Goal: Task Accomplishment & Management: Manage account settings

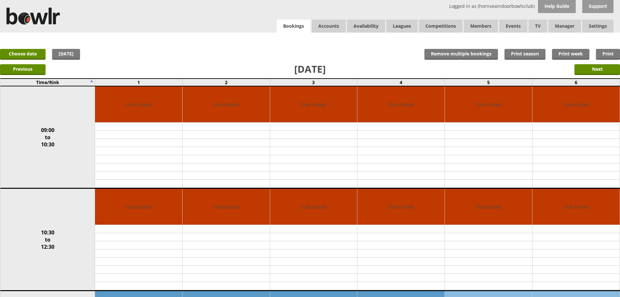
click at [292, 32] on link "Bookings" at bounding box center [294, 26] width 34 height 13
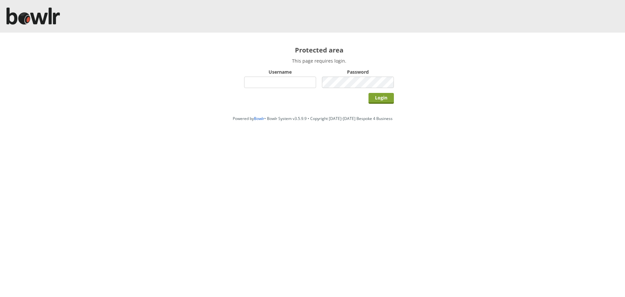
type input "hornseaindoorbowlsclub"
click at [375, 98] on input "Login" at bounding box center [381, 98] width 25 height 11
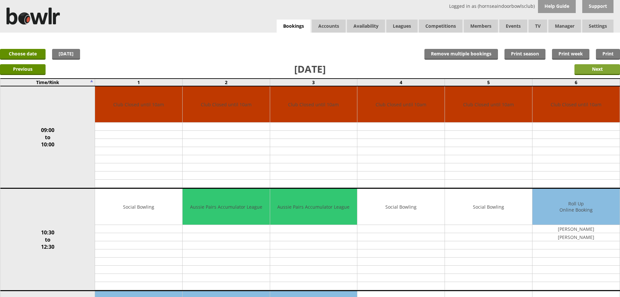
click at [614, 66] on input "Next" at bounding box center [598, 69] width 46 height 11
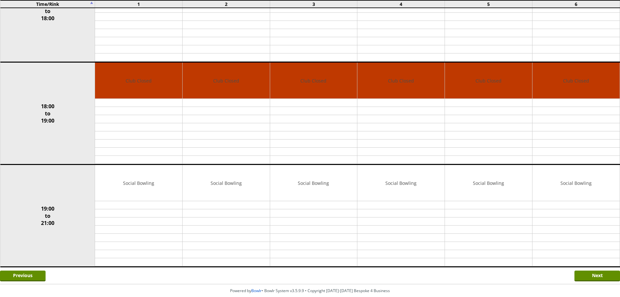
scroll to position [466, 0]
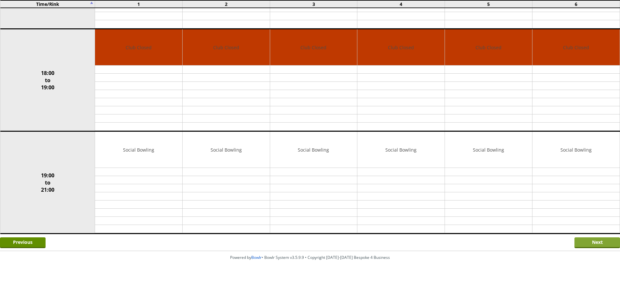
click at [607, 240] on input "Next" at bounding box center [598, 242] width 46 height 11
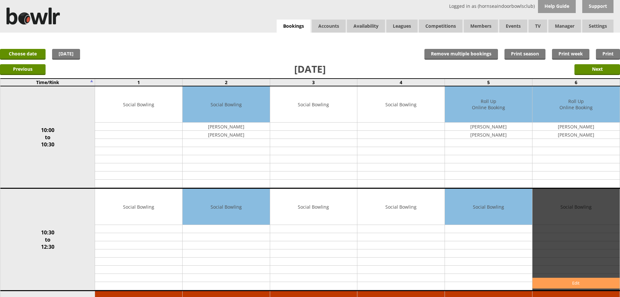
click at [571, 284] on link "Edit" at bounding box center [576, 282] width 87 height 11
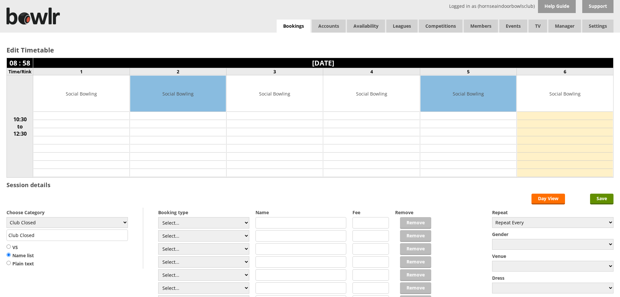
click at [97, 213] on label "Choose Category" at bounding box center [67, 212] width 121 height 6
click at [98, 218] on select "Club Closed Singles League Triples League Pairs League Friendly Social Bowling …" at bounding box center [67, 222] width 121 height 11
select select "119"
click at [7, 217] on select "Club Closed Singles League Triples League Pairs League Friendly Social Bowling …" at bounding box center [67, 222] width 121 height 11
type input "Social Bowling"
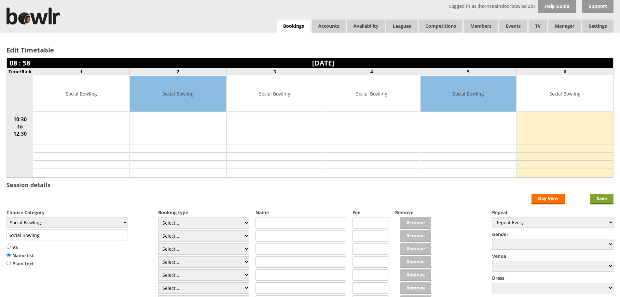
click at [605, 198] on input "Save" at bounding box center [601, 198] width 23 height 11
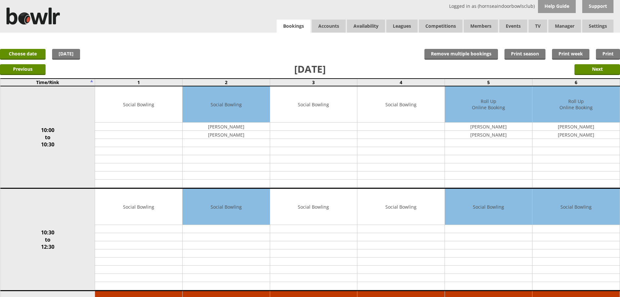
click at [279, 23] on link "Bookings" at bounding box center [294, 26] width 34 height 13
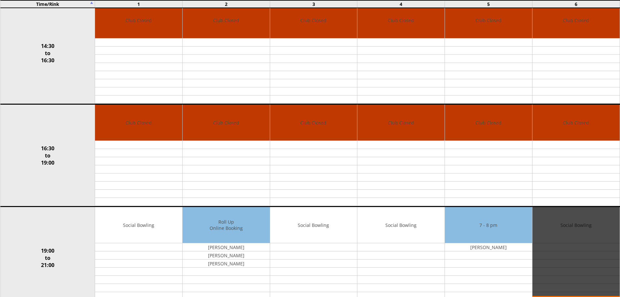
scroll to position [466, 0]
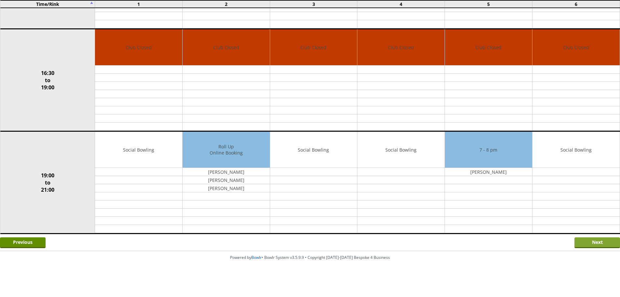
click at [579, 238] on input "Next" at bounding box center [598, 242] width 46 height 11
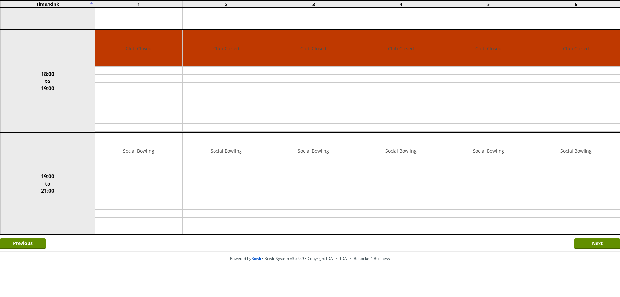
scroll to position [466, 0]
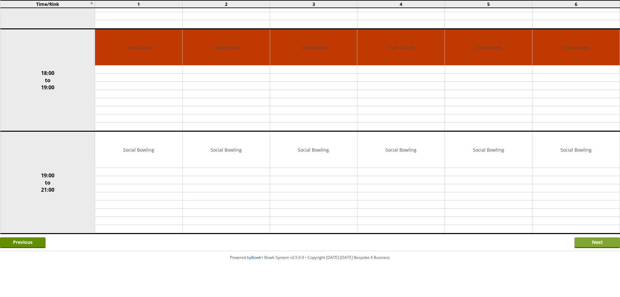
click at [595, 244] on input "Next" at bounding box center [598, 242] width 46 height 11
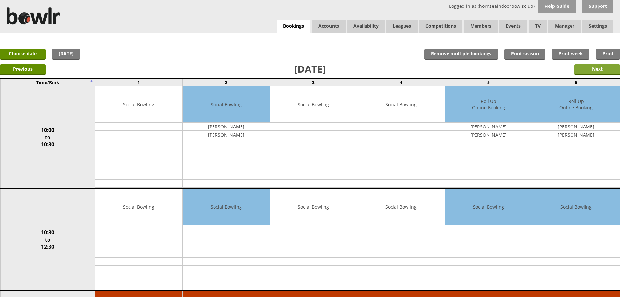
click at [582, 67] on input "Next" at bounding box center [598, 69] width 46 height 11
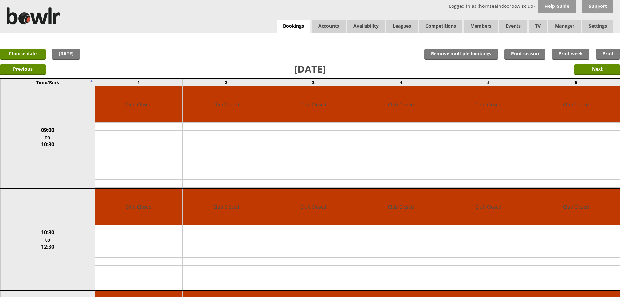
click at [582, 67] on input "Next" at bounding box center [598, 69] width 46 height 11
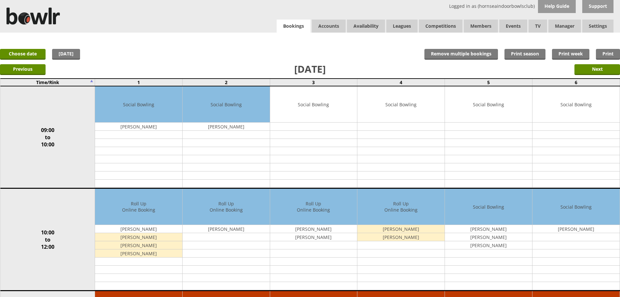
click at [292, 31] on link "Bookings" at bounding box center [294, 26] width 34 height 13
